Goal: Transaction & Acquisition: Subscribe to service/newsletter

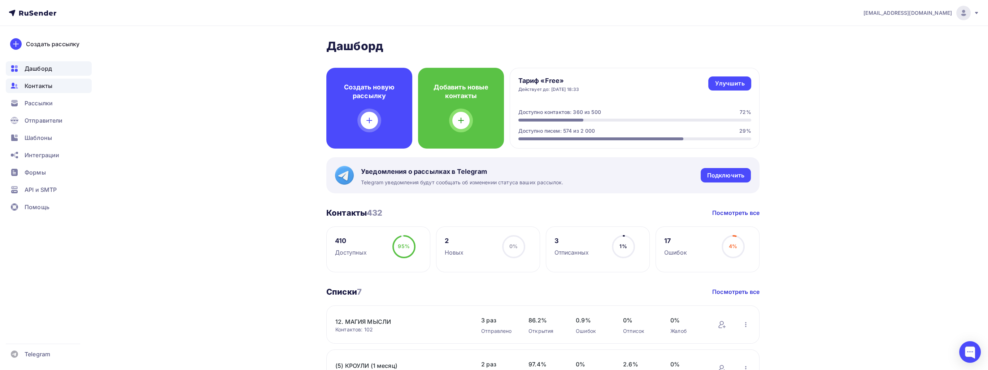
click at [43, 90] on span "Контакты" at bounding box center [39, 86] width 28 height 9
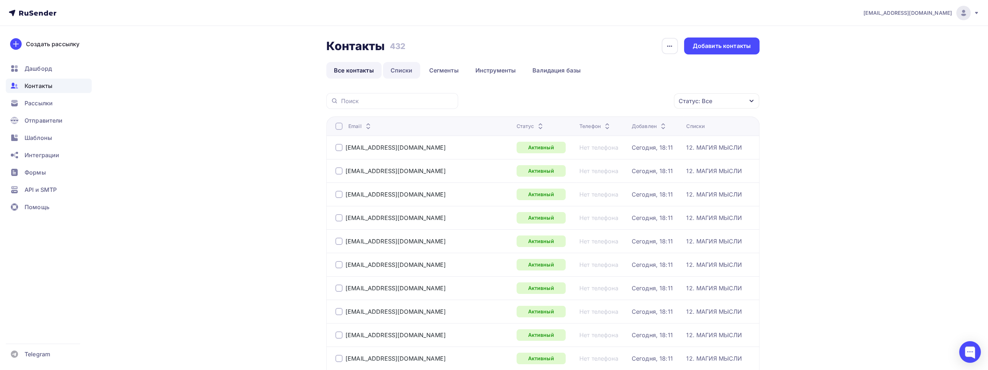
click at [401, 69] on link "Списки" at bounding box center [401, 70] width 37 height 17
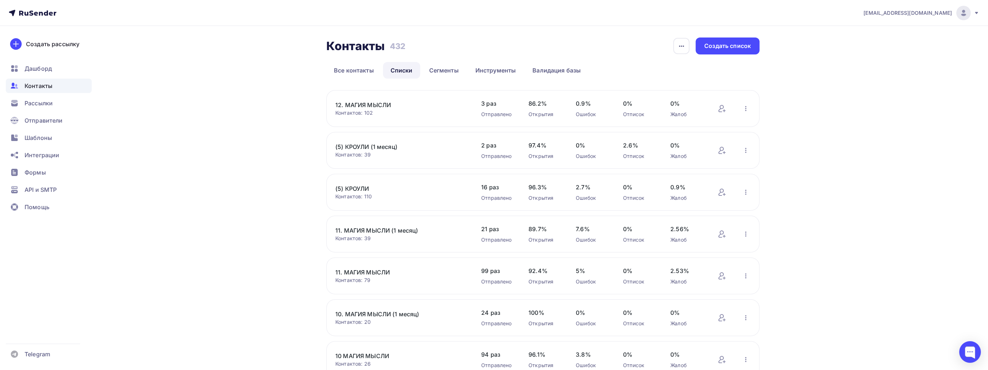
click at [375, 102] on link "12. МАГИЯ МЫСЛИ" at bounding box center [396, 105] width 123 height 9
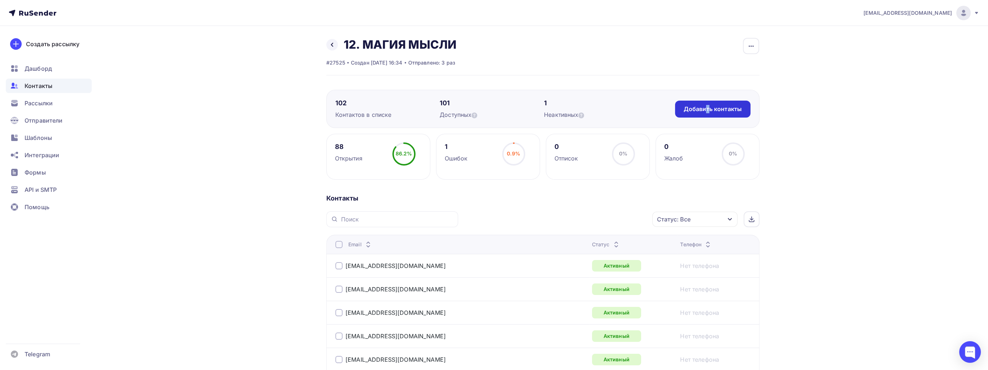
click at [708, 114] on div "Добавить контакты" at bounding box center [712, 109] width 75 height 17
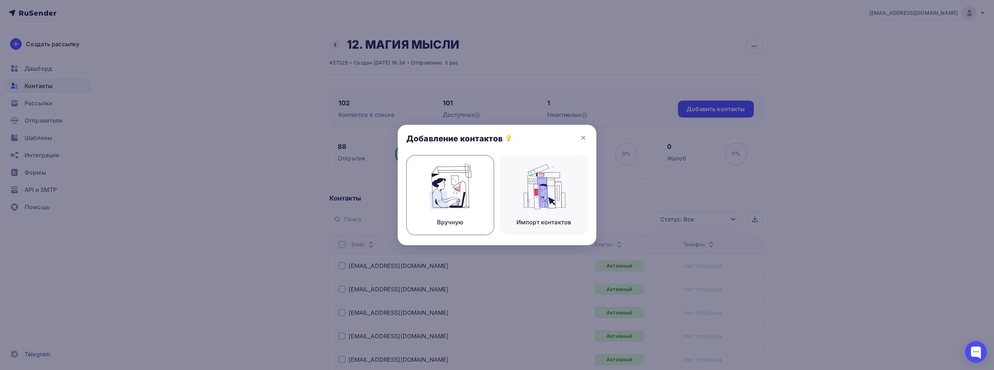
click at [452, 213] on div "Вручную" at bounding box center [450, 195] width 88 height 80
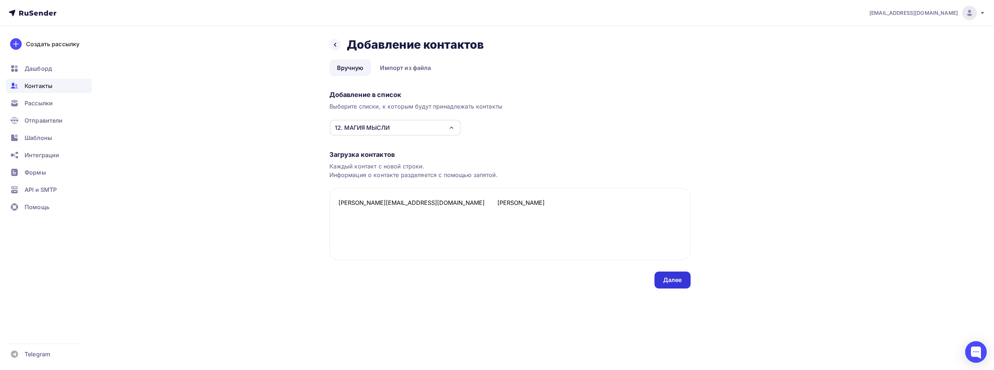
type textarea "[PERSON_NAME][EMAIL_ADDRESS][DOMAIN_NAME] [PERSON_NAME]"
click at [677, 279] on div "Далее" at bounding box center [672, 280] width 19 height 8
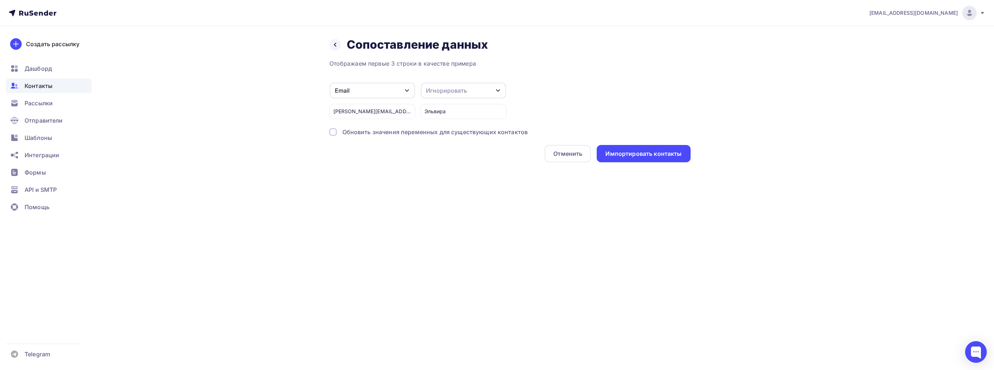
click at [471, 90] on div "Игнорировать" at bounding box center [463, 91] width 85 height 16
click at [440, 87] on div "Имя" at bounding box center [450, 87] width 42 height 9
click at [646, 155] on div "Импортировать контакты" at bounding box center [643, 154] width 76 height 8
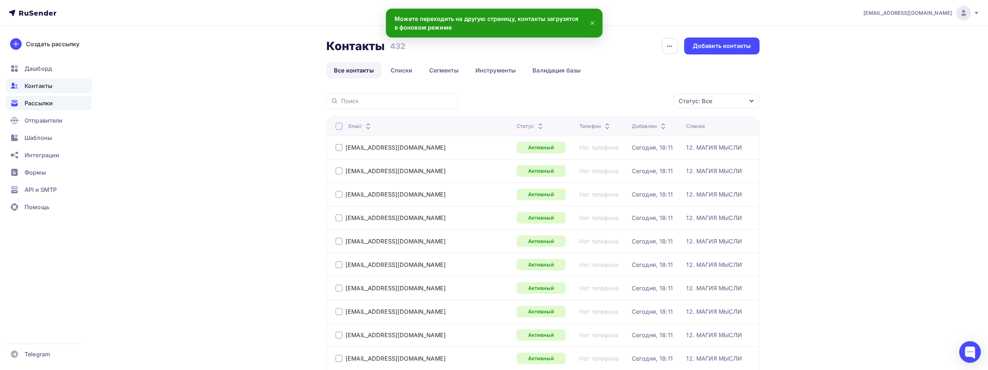
click at [47, 105] on span "Рассылки" at bounding box center [39, 103] width 28 height 9
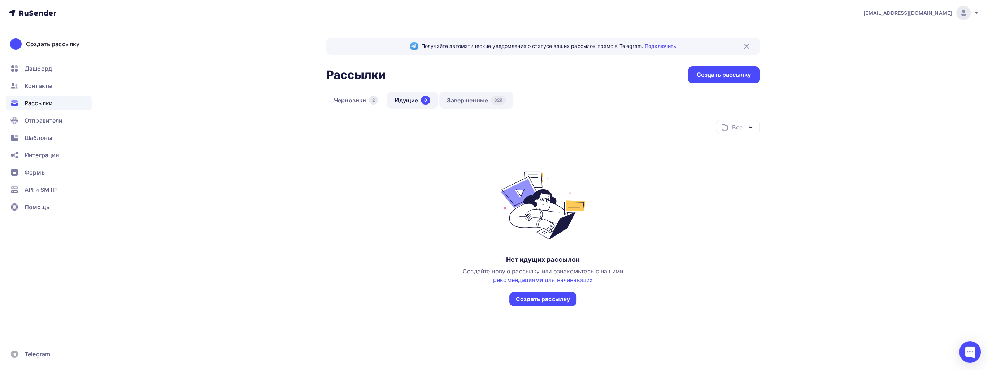
click at [472, 103] on link "Завершенные 329" at bounding box center [476, 100] width 74 height 17
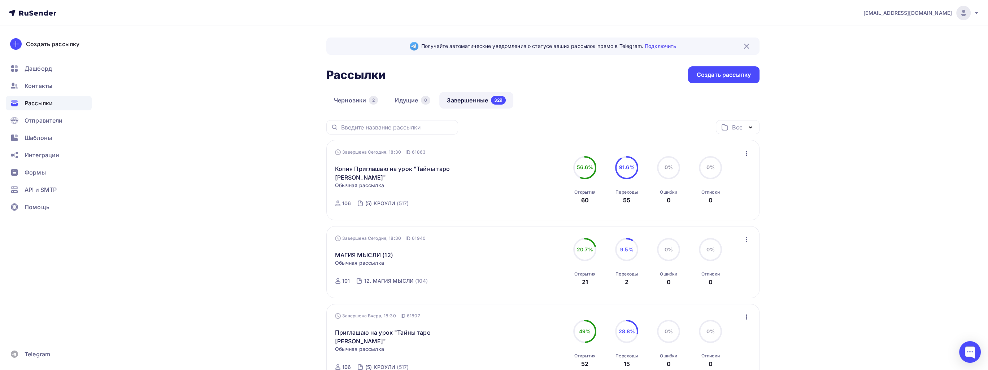
click at [749, 240] on icon "button" at bounding box center [746, 239] width 9 height 9
click at [738, 289] on div "Копировать в новую" at bounding box center [713, 287] width 74 height 9
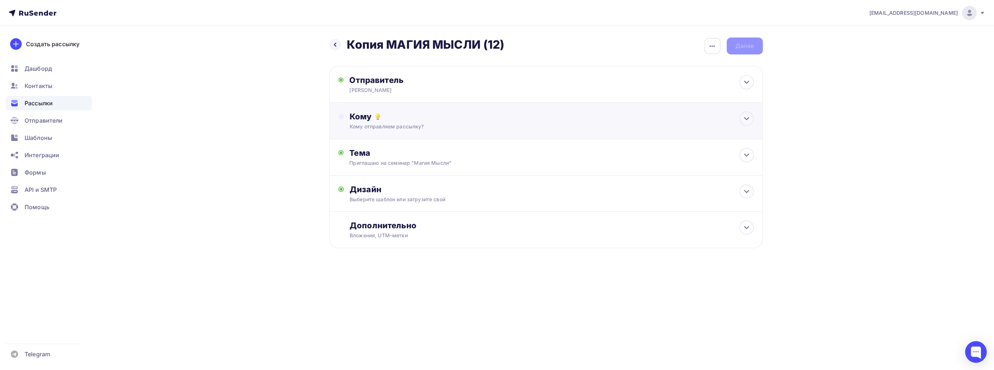
click at [365, 116] on div "Кому" at bounding box center [552, 117] width 404 height 10
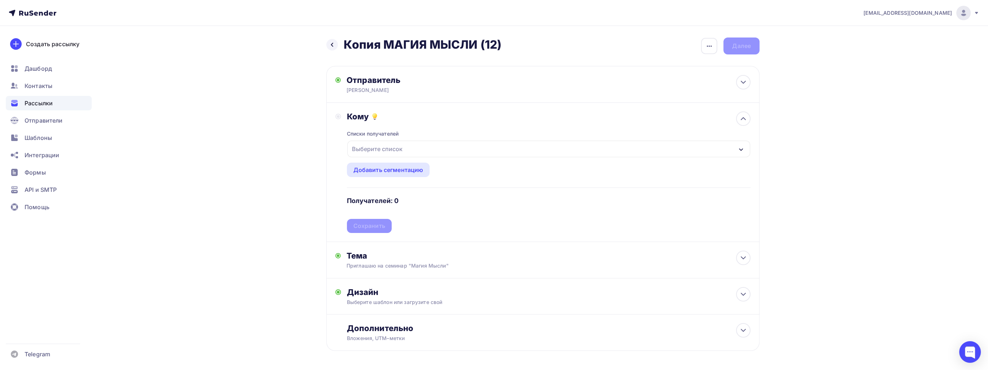
click at [378, 150] on div "Выберите список" at bounding box center [377, 149] width 56 height 13
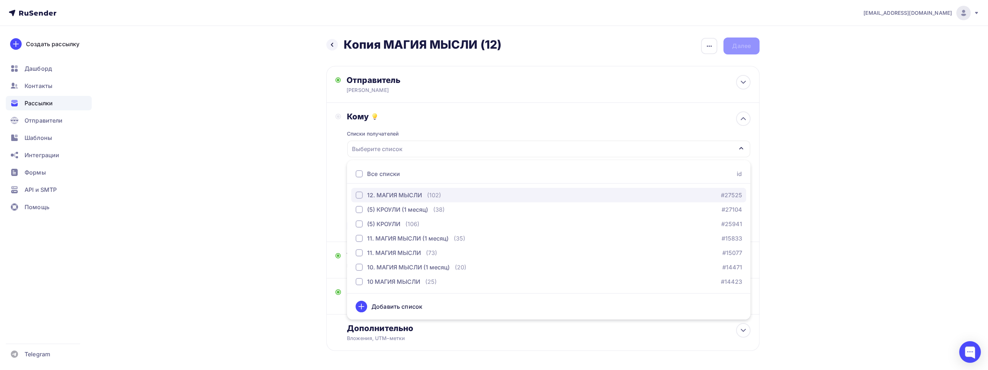
click at [387, 194] on div "12. МАГИЯ МЫСЛИ" at bounding box center [394, 195] width 55 height 9
click at [333, 208] on div "Кому Списки получателей 12. МАГИЯ МЫСЛИ Все списки id 12. МАГИЯ МЫСЛИ (102) #27…" at bounding box center [542, 172] width 433 height 139
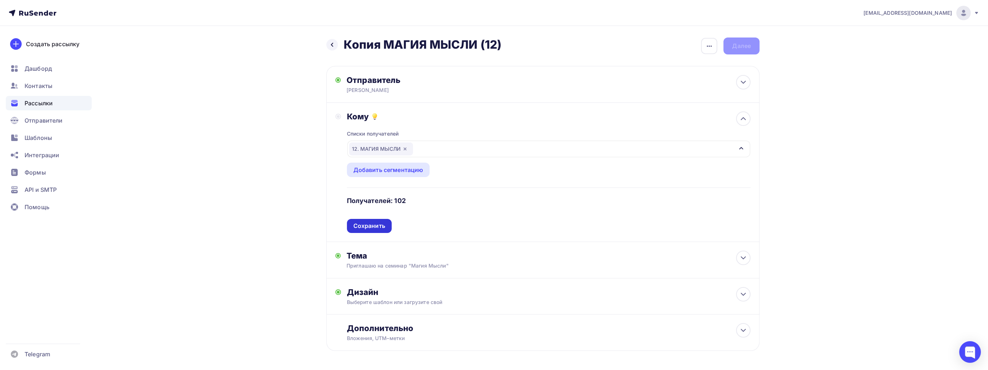
click at [371, 224] on div "Сохранить" at bounding box center [370, 226] width 32 height 8
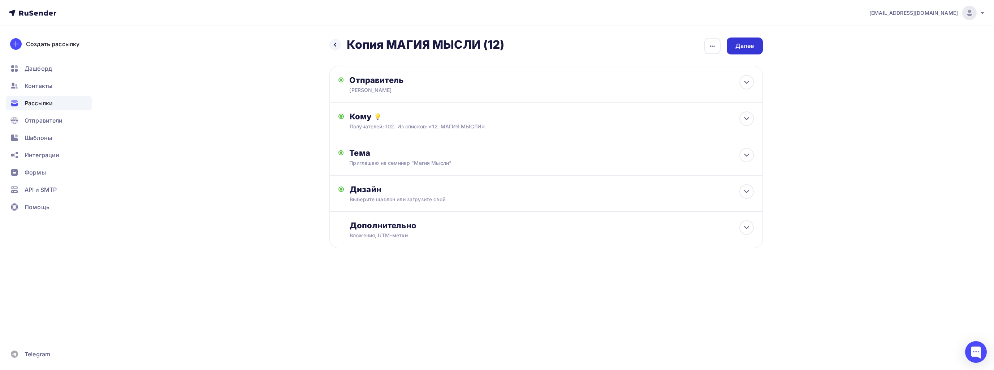
click at [753, 48] on div "Далее" at bounding box center [744, 46] width 19 height 8
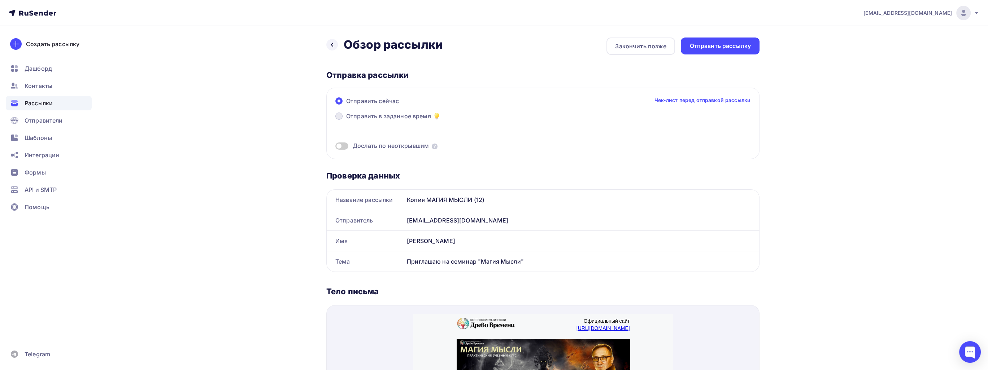
click at [355, 115] on span "Отправить в заданное время" at bounding box center [388, 116] width 85 height 9
click at [346, 121] on input "Отправить в заданное время" at bounding box center [346, 121] width 0 height 0
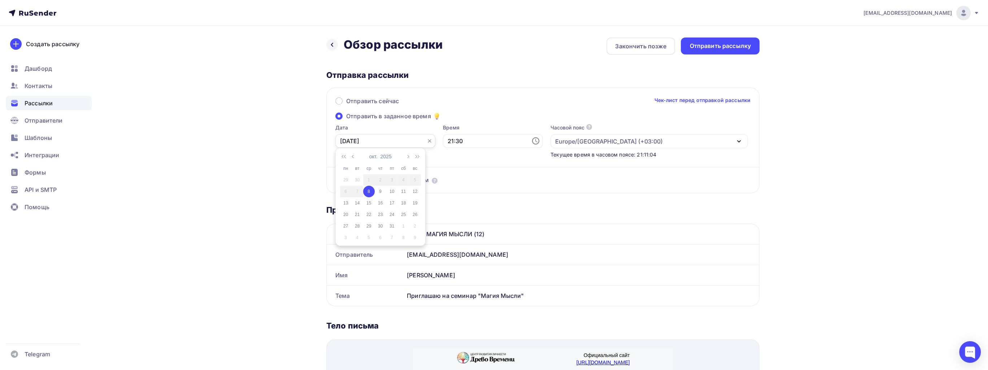
click at [369, 140] on input "[DATE]" at bounding box center [385, 141] width 100 height 14
click at [383, 192] on div "9" at bounding box center [381, 191] width 12 height 6
type input "[DATE]"
click at [443, 142] on input "21:30" at bounding box center [493, 141] width 100 height 14
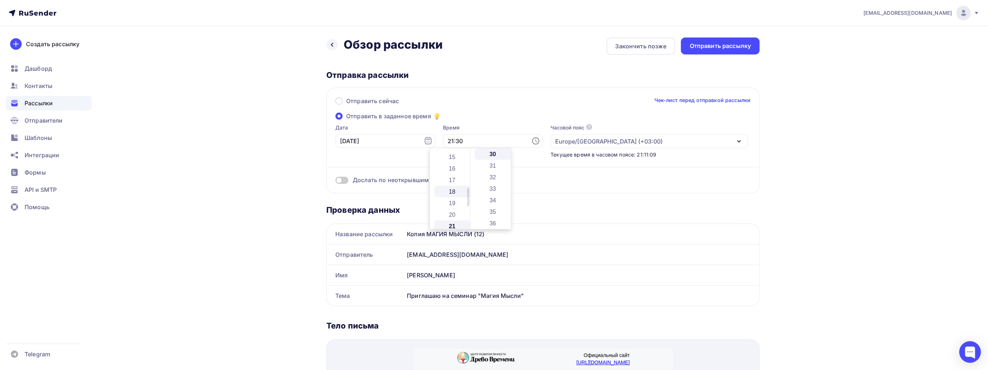
click at [445, 192] on li "18" at bounding box center [452, 192] width 37 height 12
type input "18:30"
click at [520, 90] on div "Отправить сейчас Чек-лист перед отправкой рассылки Отправить в заданное время Д…" at bounding box center [542, 141] width 433 height 106
click at [705, 43] on div "Отправить рассылку" at bounding box center [720, 46] width 61 height 8
